Goal: Task Accomplishment & Management: Manage account settings

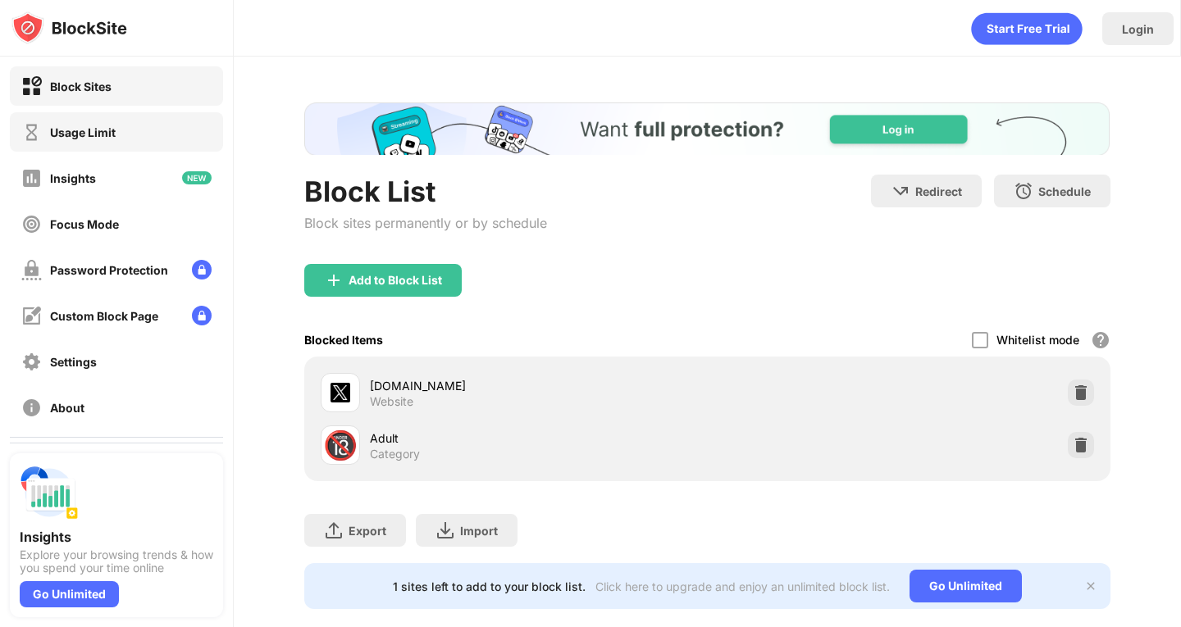
click at [60, 139] on div "Usage Limit" at bounding box center [83, 132] width 66 height 14
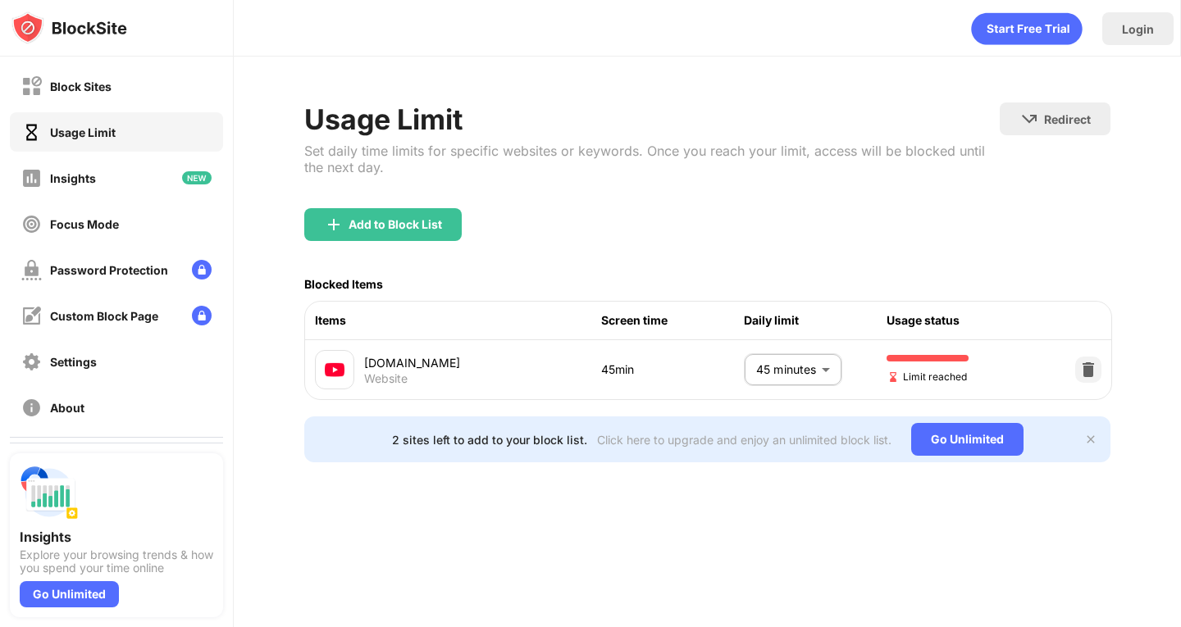
click at [809, 376] on body "Block Sites Usage Limit Insights Focus Mode Password Protection Custom Block Pa…" at bounding box center [590, 313] width 1181 height 627
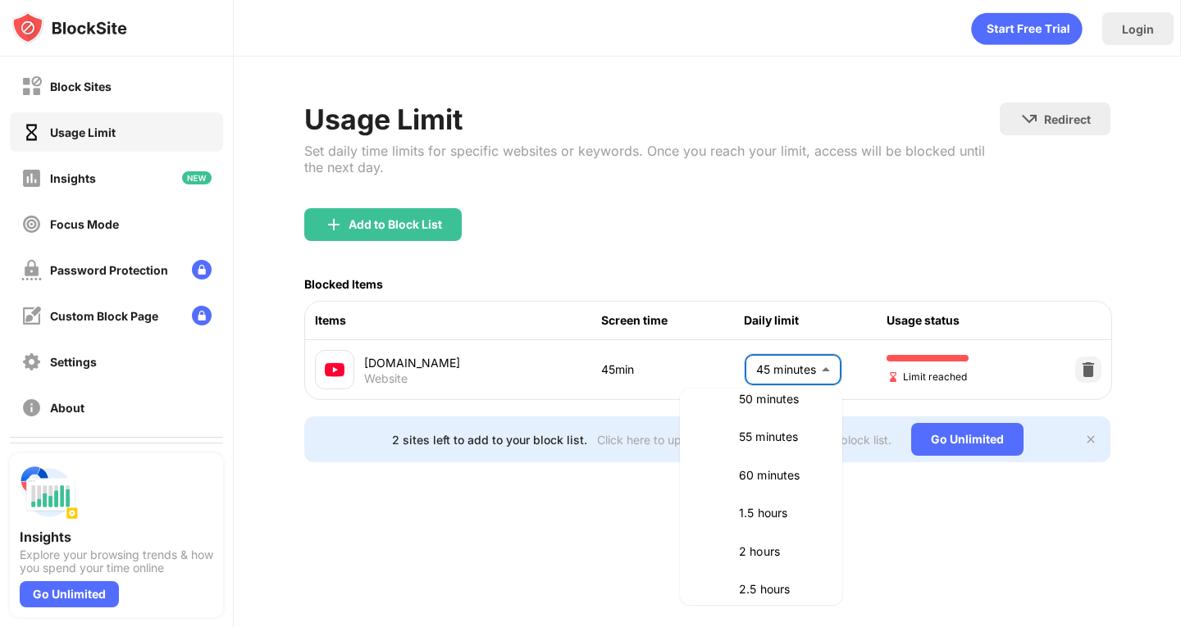
scroll to position [416, 0]
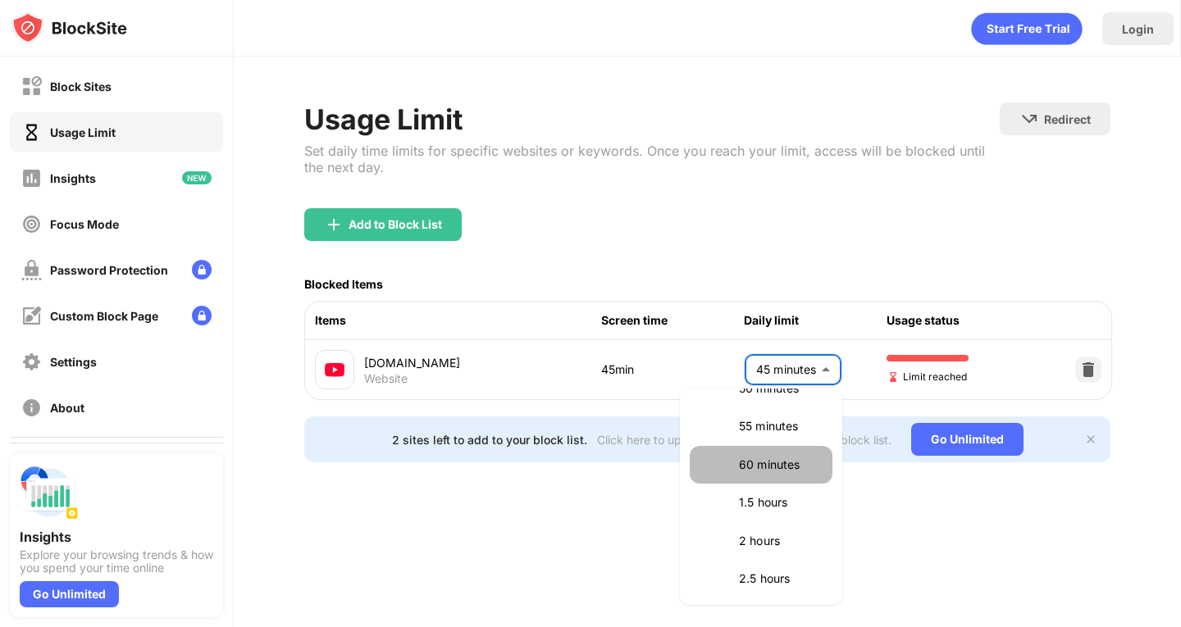
click at [764, 466] on p "60 minutes" at bounding box center [781, 465] width 84 height 18
type input "**"
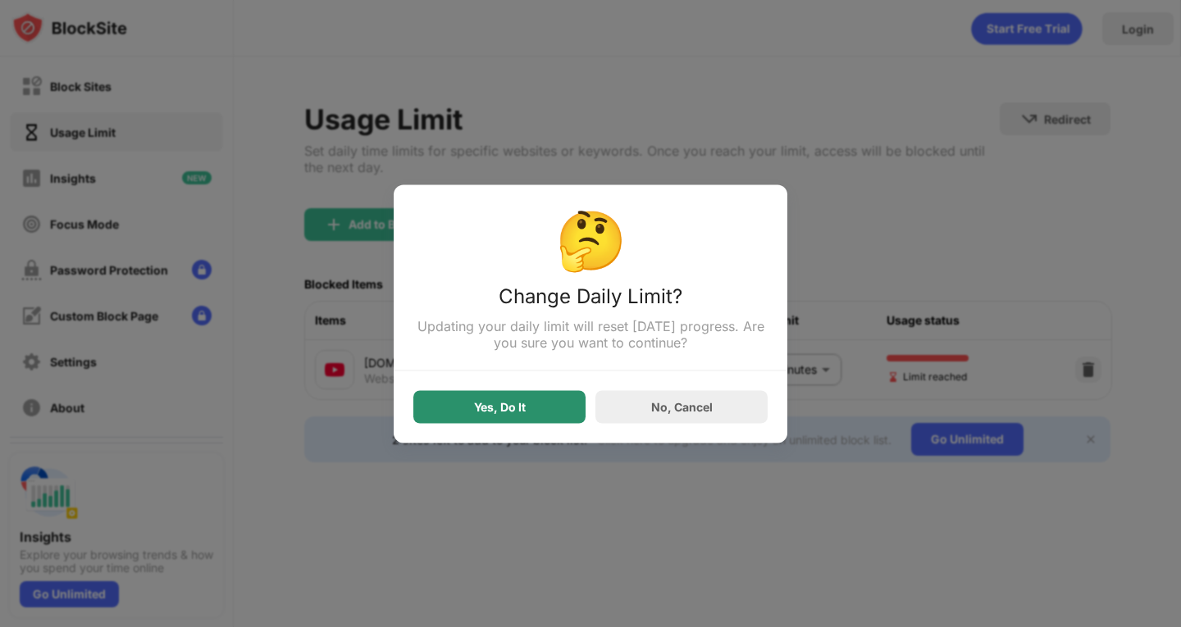
click at [453, 401] on div "Yes, Do It" at bounding box center [499, 406] width 172 height 33
